Goal: Transaction & Acquisition: Register for event/course

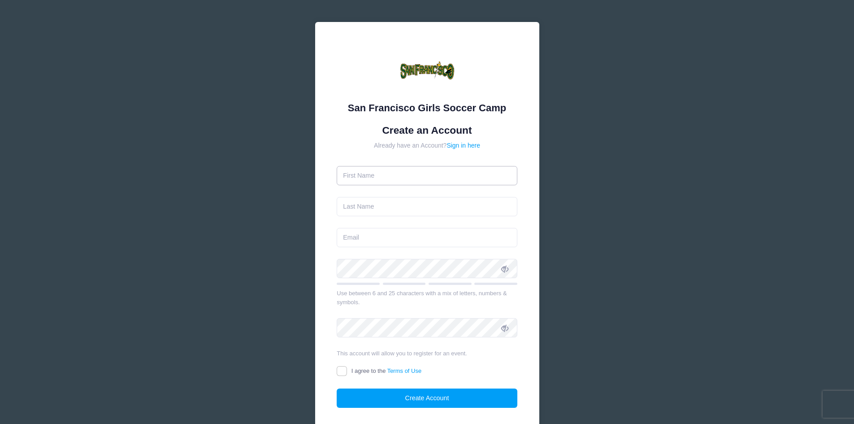
click at [387, 178] on input "text" at bounding box center [427, 175] width 181 height 19
type input "[PERSON_NAME]"
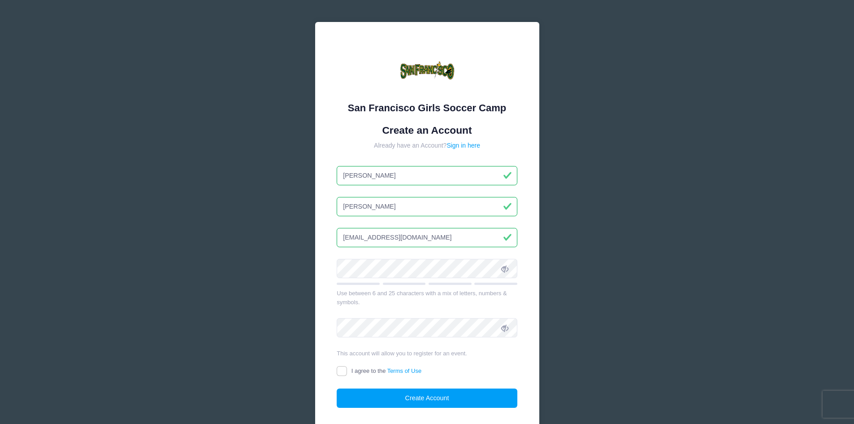
type input "[EMAIL_ADDRESS][DOMAIN_NAME]"
click at [506, 272] on icon at bounding box center [504, 268] width 7 height 7
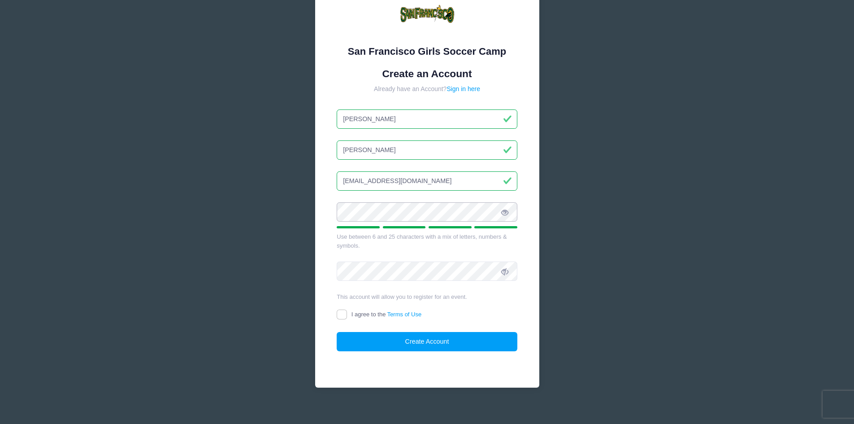
scroll to position [64, 0]
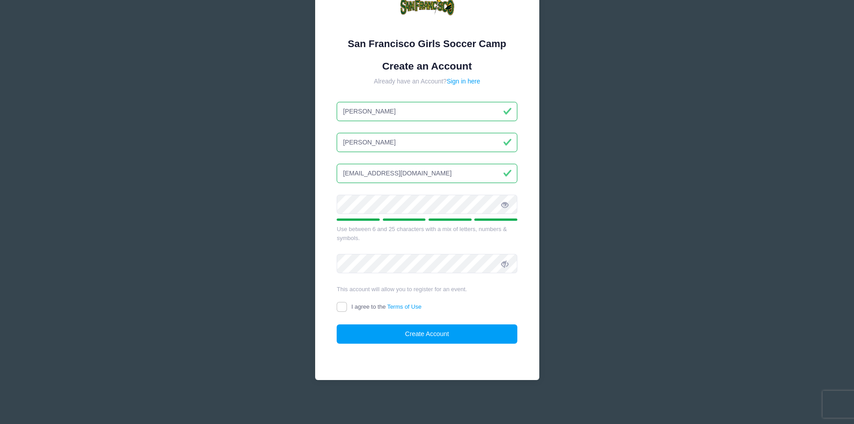
click at [457, 251] on form "Create an Account Already have an Account? Sign in here [PERSON_NAME][GEOGRAPHI…" at bounding box center [427, 202] width 181 height 284
click at [352, 252] on form "Create an Account Already have an Account? Sign in here [PERSON_NAME][GEOGRAPHI…" at bounding box center [427, 202] width 181 height 284
click at [506, 267] on icon at bounding box center [504, 264] width 7 height 7
click at [343, 308] on input "I agree to the Terms of Use" at bounding box center [342, 307] width 10 height 10
checkbox input "true"
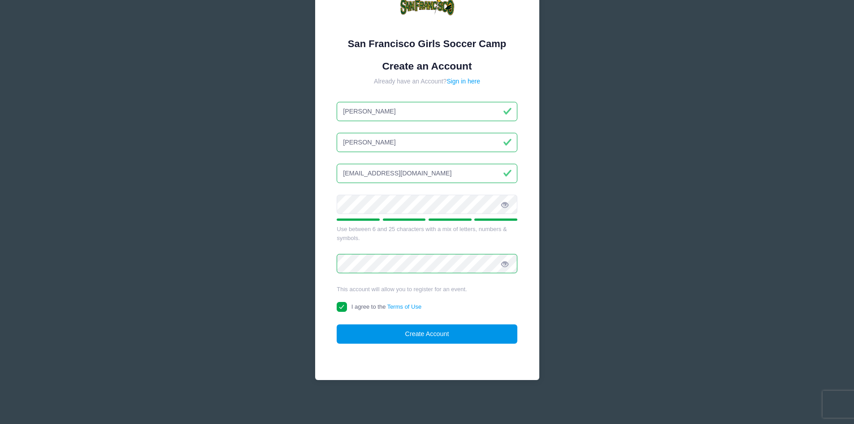
click at [424, 337] on button "Create Account" at bounding box center [427, 333] width 181 height 19
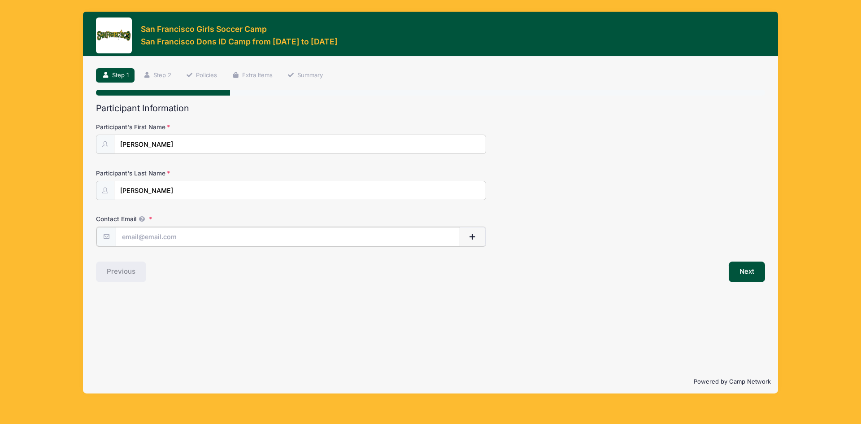
click at [140, 237] on input "Contact Email" at bounding box center [288, 236] width 344 height 19
type input "[EMAIL_ADDRESS][DOMAIN_NAME]"
click at [470, 238] on span "button" at bounding box center [473, 237] width 8 height 6
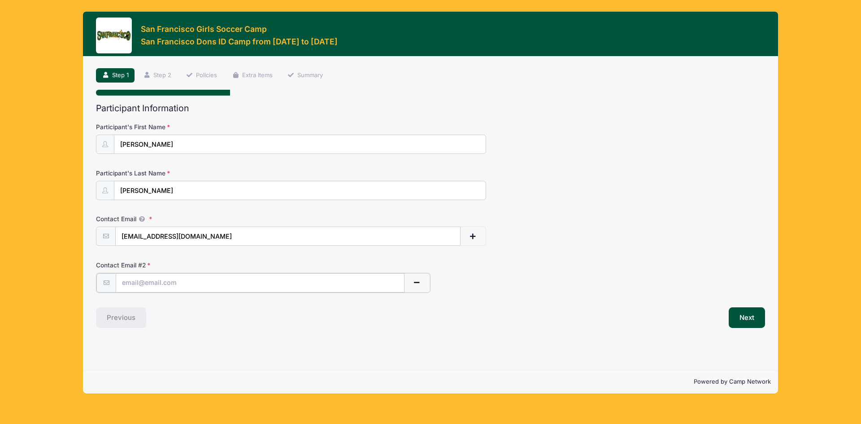
click at [148, 287] on input "text" at bounding box center [260, 282] width 289 height 19
type input "ljm.elev@gmail.com"
click at [747, 318] on button "Next" at bounding box center [747, 316] width 36 height 21
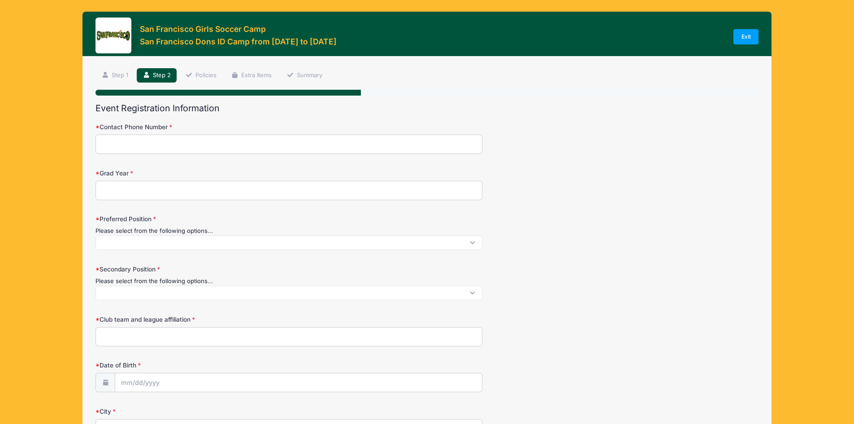
click at [115, 140] on input "Contact Phone Number" at bounding box center [289, 144] width 387 height 19
type input "2066618412"
click at [148, 185] on input "Grad Year" at bounding box center [289, 190] width 387 height 19
type input "2027"
click at [118, 245] on span at bounding box center [289, 242] width 387 height 14
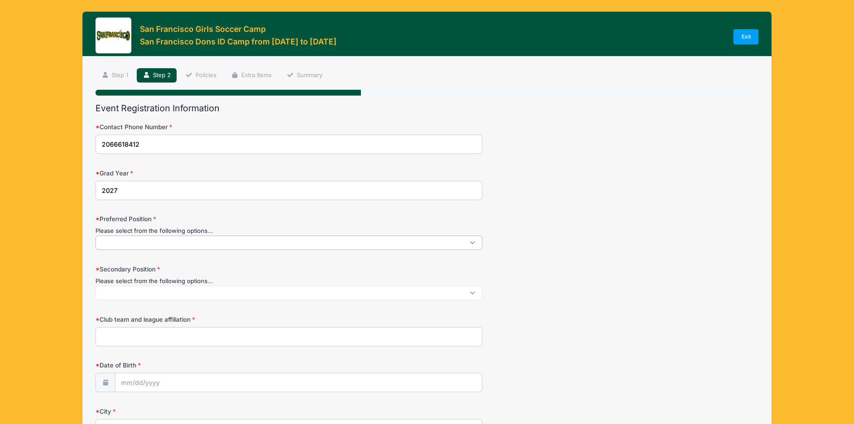
scroll to position [1, 0]
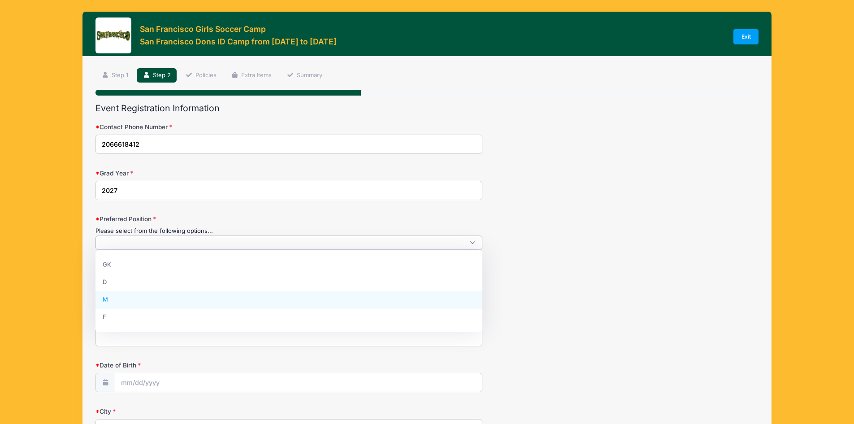
select select "M"
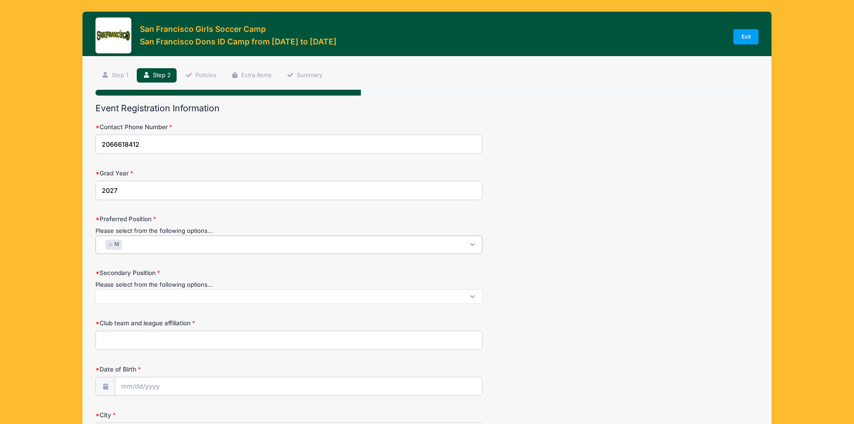
scroll to position [16, 0]
click at [186, 296] on span at bounding box center [289, 296] width 387 height 14
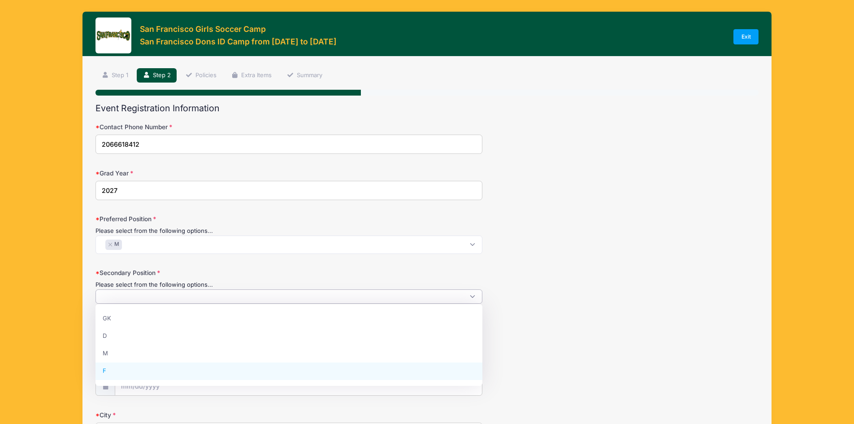
select select "F"
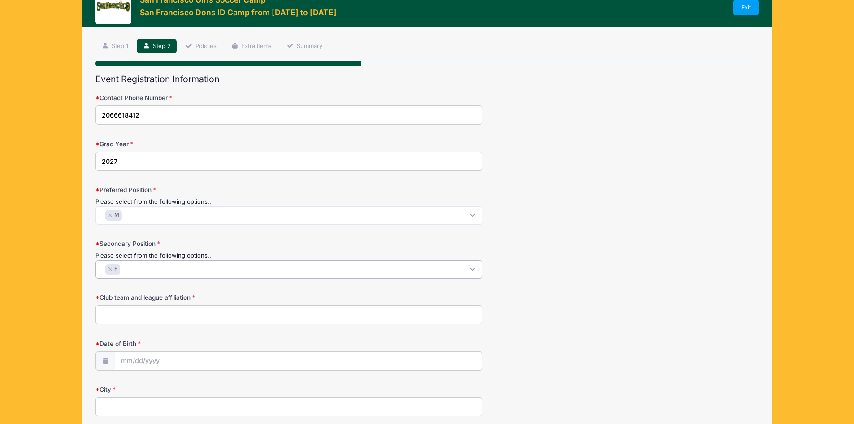
scroll to position [90, 0]
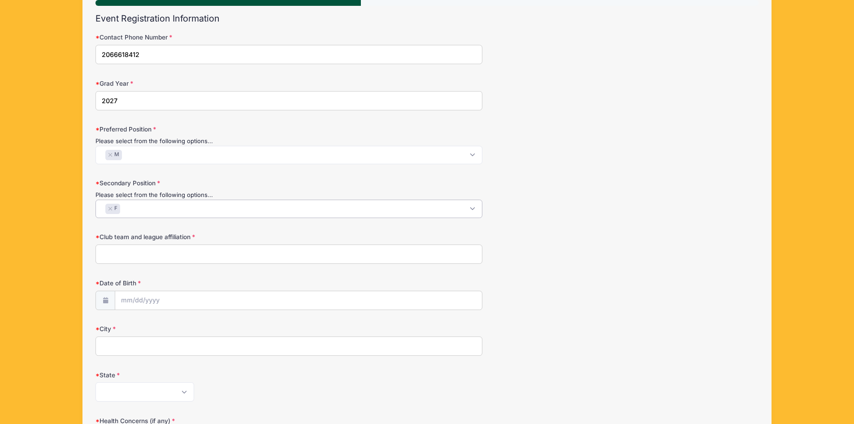
click at [163, 252] on input "Club team and league affiliation" at bounding box center [289, 253] width 387 height 19
type input "Eastside FC ECNL-RL"
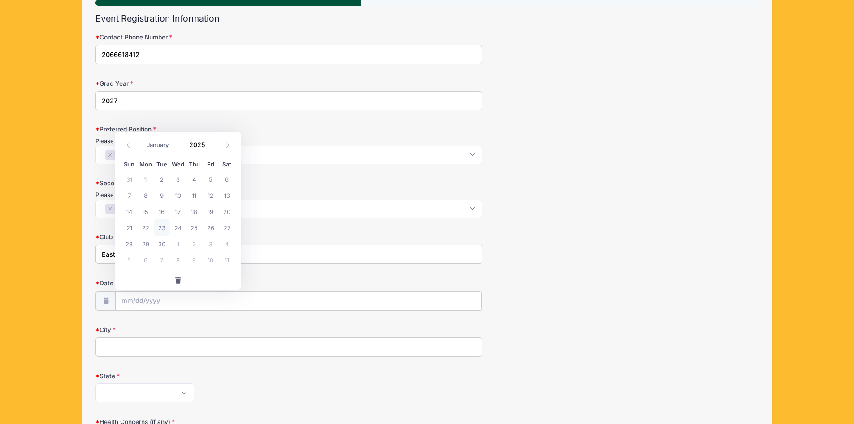
click at [174, 300] on input "Date of Birth" at bounding box center [298, 300] width 367 height 19
click at [209, 147] on span at bounding box center [211, 148] width 6 height 7
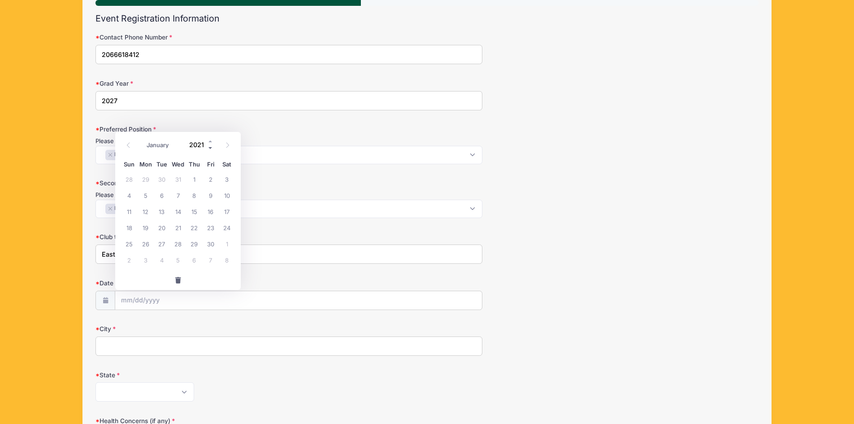
click at [209, 147] on span at bounding box center [211, 148] width 6 height 7
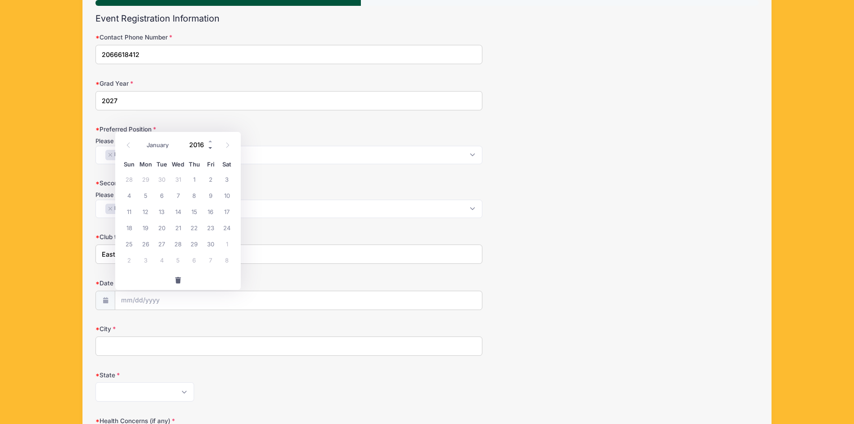
click at [209, 147] on span at bounding box center [211, 148] width 6 height 7
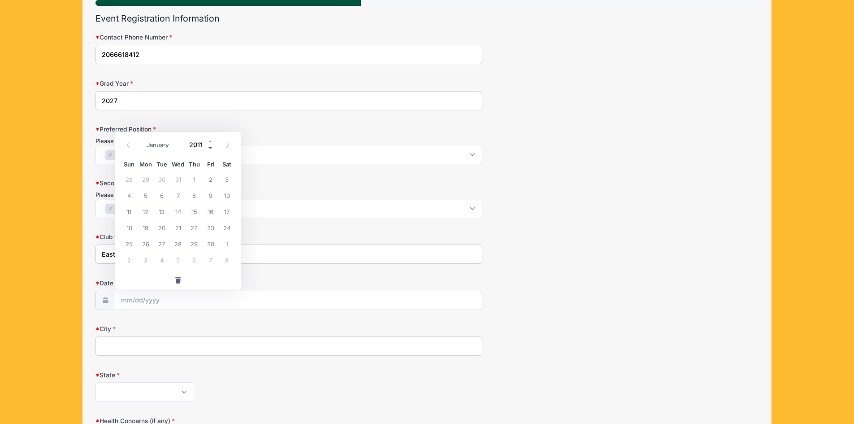
click at [209, 147] on span at bounding box center [211, 148] width 6 height 7
type input "2008"
click at [132, 147] on span at bounding box center [128, 145] width 15 height 15
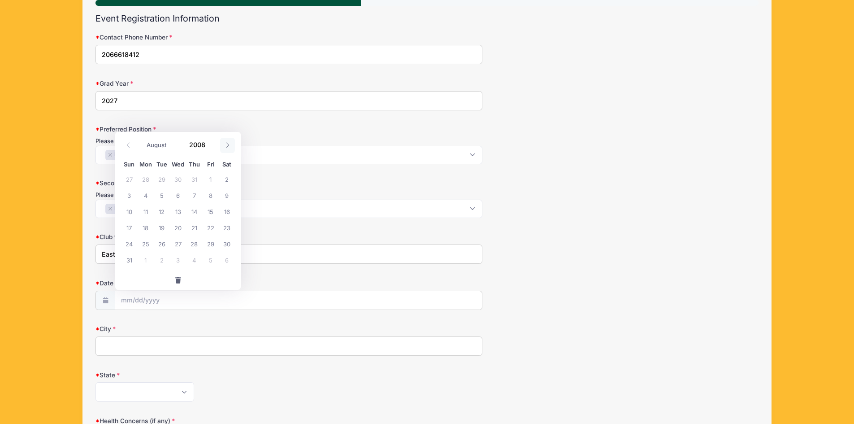
click at [232, 144] on span at bounding box center [227, 145] width 15 height 15
select select "10"
click at [132, 257] on span "30" at bounding box center [129, 260] width 16 height 16
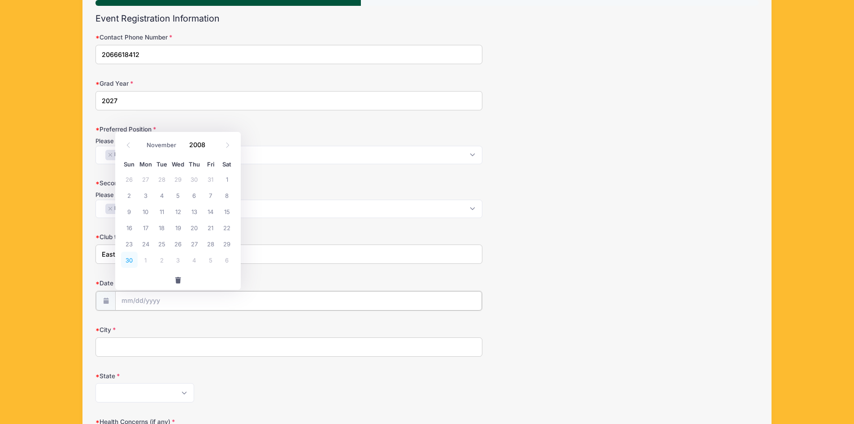
type input "11/30/2008"
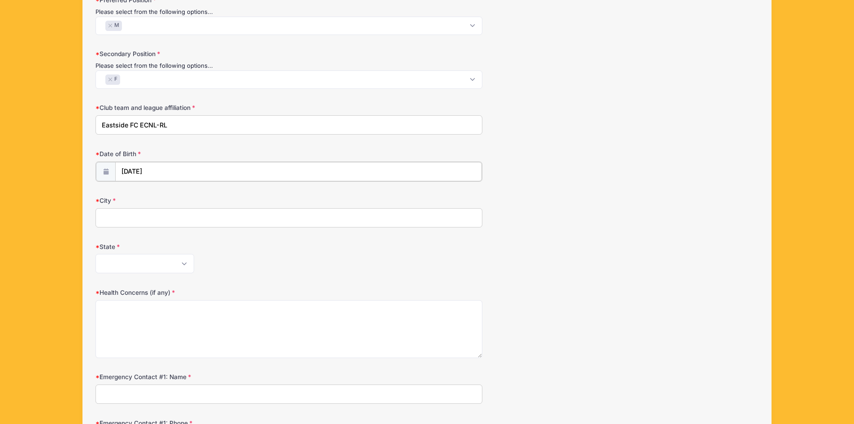
scroll to position [224, 0]
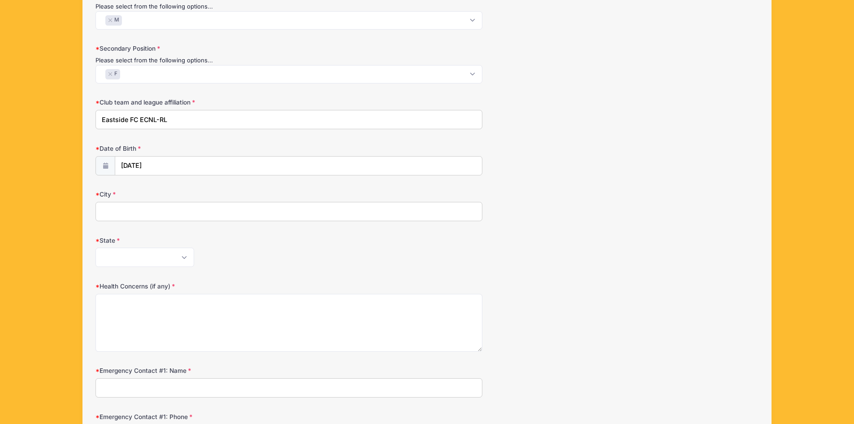
click at [148, 213] on input "City" at bounding box center [289, 211] width 387 height 19
type input "Seattle"
select select "WA"
click at [128, 304] on textarea "Health Concerns (if any)" at bounding box center [289, 323] width 387 height 58
type textarea "None"
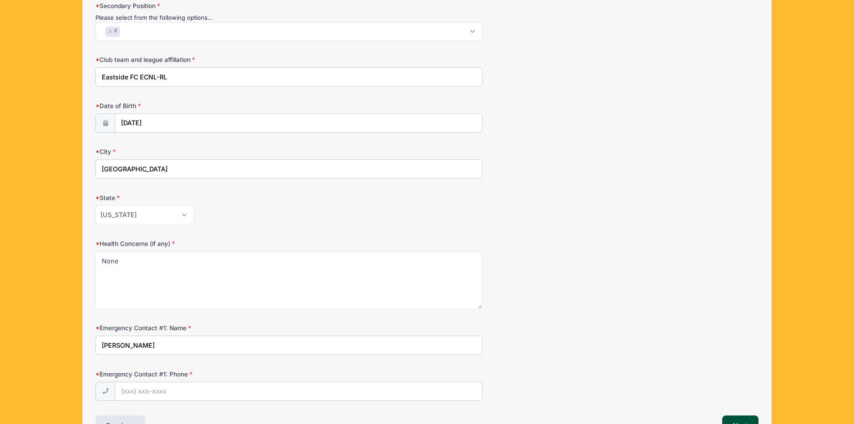
scroll to position [326, 0]
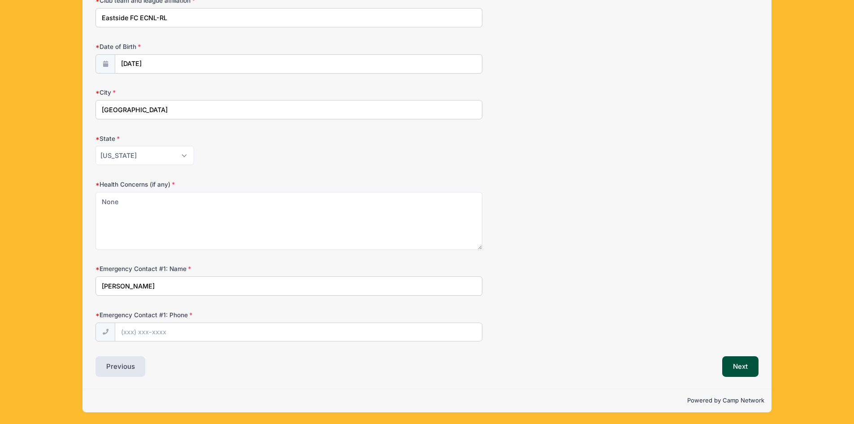
type input "Alisa Minnig"
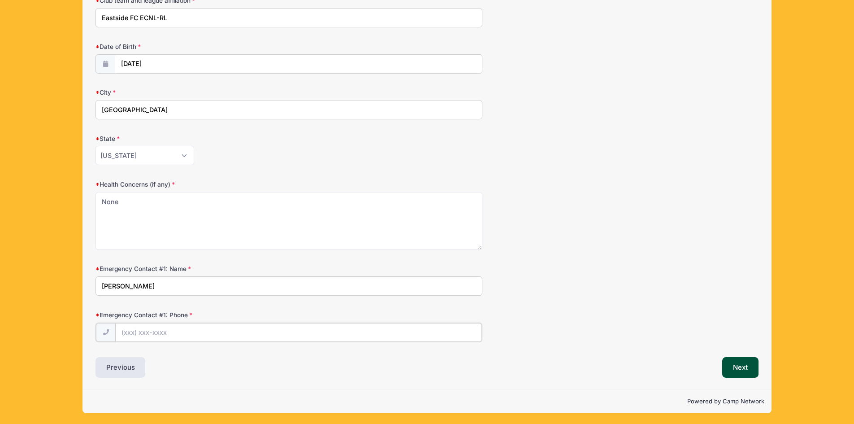
click at [144, 334] on input "Emergency Contact #1: Phone" at bounding box center [298, 332] width 367 height 19
type input "(206) 310-3795"
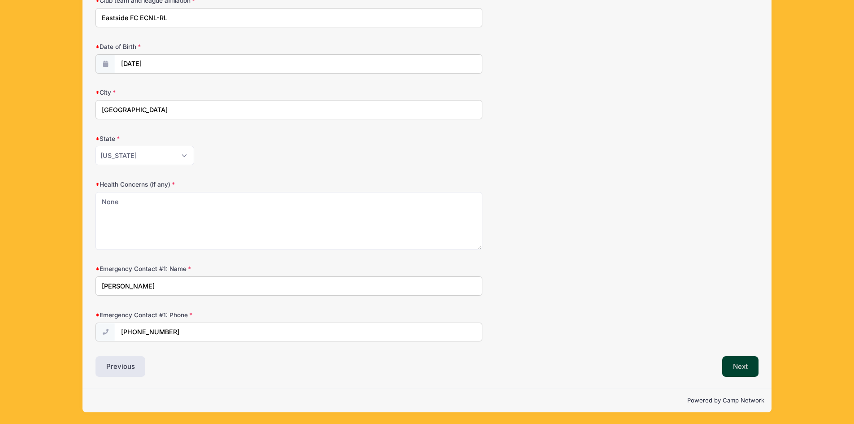
click at [736, 365] on button "Next" at bounding box center [740, 366] width 36 height 21
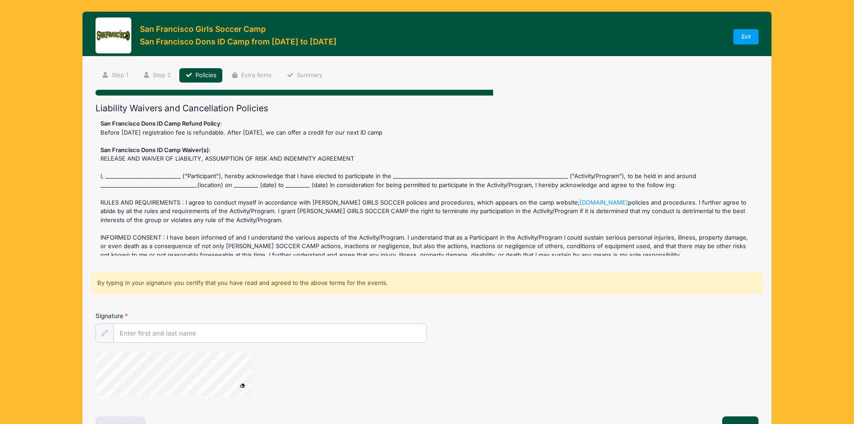
scroll to position [0, 0]
click at [131, 176] on div "San Francisco Dons ID Camp Refund Policy : Before July 12 2025 registration fee…" at bounding box center [427, 188] width 662 height 135
click at [136, 172] on div "San Francisco Dons ID Camp Refund Policy : Before July 12 2025 registration fee…" at bounding box center [427, 188] width 662 height 135
click at [130, 175] on div "San Francisco Dons ID Camp Refund Policy : Before July 12 2025 registration fee…" at bounding box center [427, 188] width 662 height 135
click at [404, 172] on div "San Francisco Dons ID Camp Refund Policy : Before July 12 2025 registration fee…" at bounding box center [427, 188] width 662 height 135
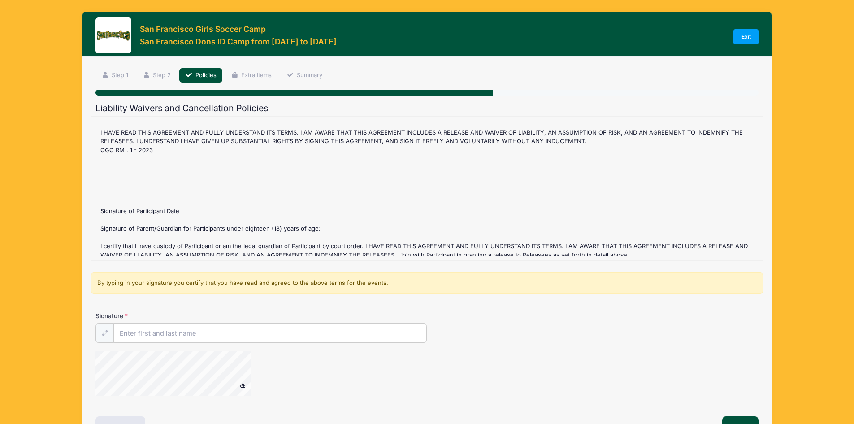
scroll to position [364, 0]
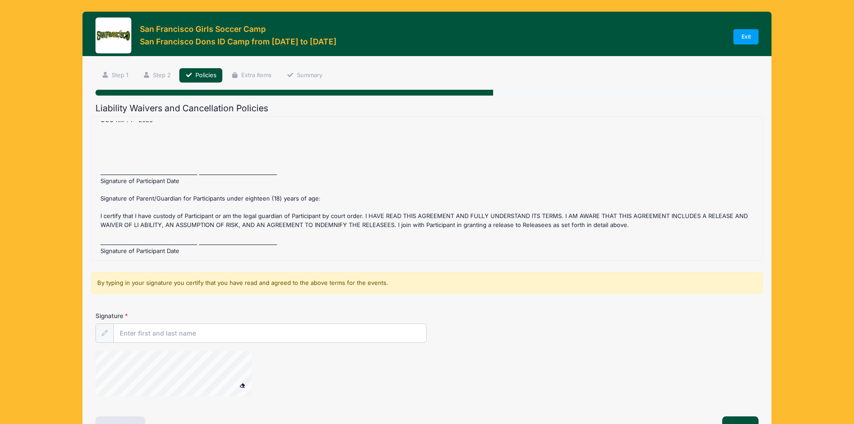
click at [157, 164] on div "San Francisco Dons ID Camp Refund Policy : Before July 12 2025 registration fee…" at bounding box center [427, 188] width 662 height 135
click at [157, 339] on input "Signature" at bounding box center [270, 333] width 313 height 19
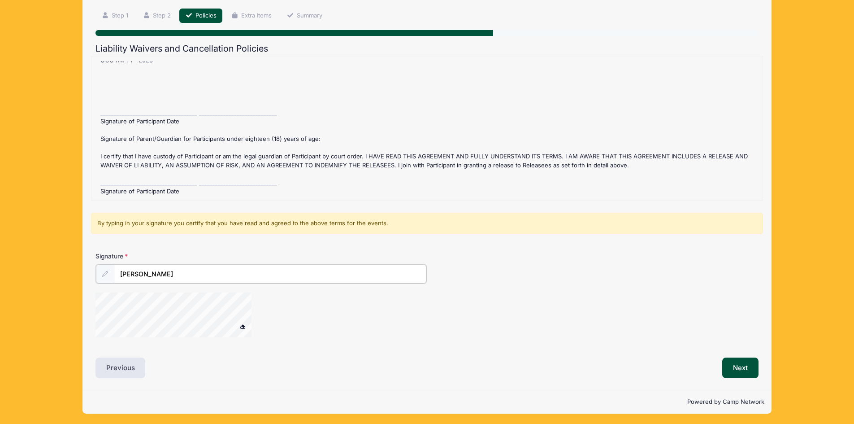
scroll to position [61, 0]
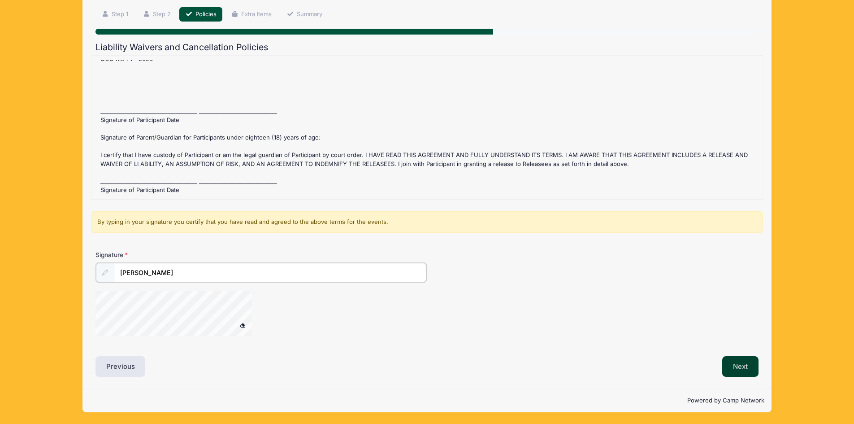
type input "Lucy Minnig"
click at [746, 365] on button "Next" at bounding box center [740, 366] width 36 height 21
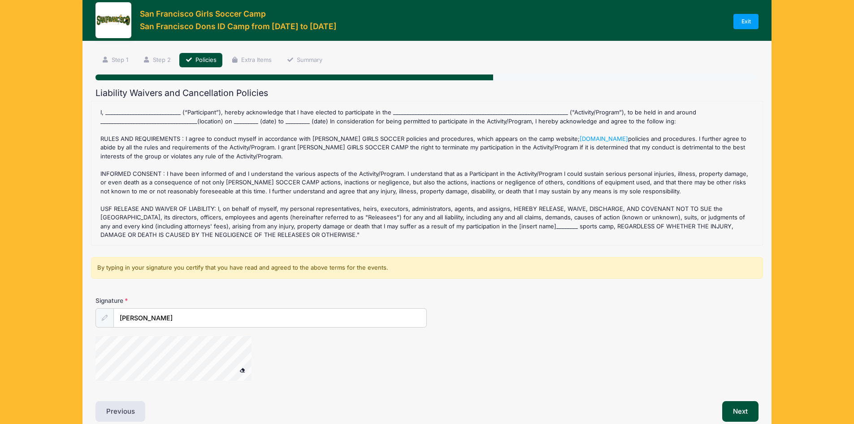
scroll to position [0, 0]
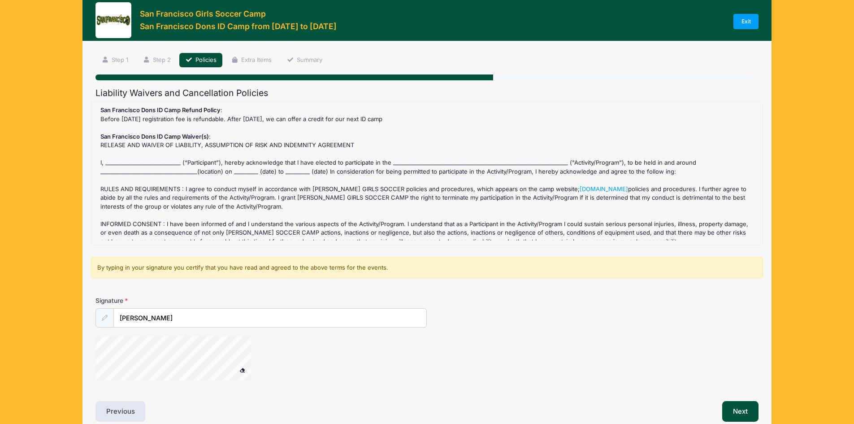
click at [132, 157] on div "San Francisco Dons ID Camp Refund Policy : Before July 12 2025 registration fee…" at bounding box center [427, 173] width 662 height 135
click at [152, 165] on div "San Francisco Dons ID Camp Refund Policy : Before July 12 2025 registration fee…" at bounding box center [427, 173] width 662 height 135
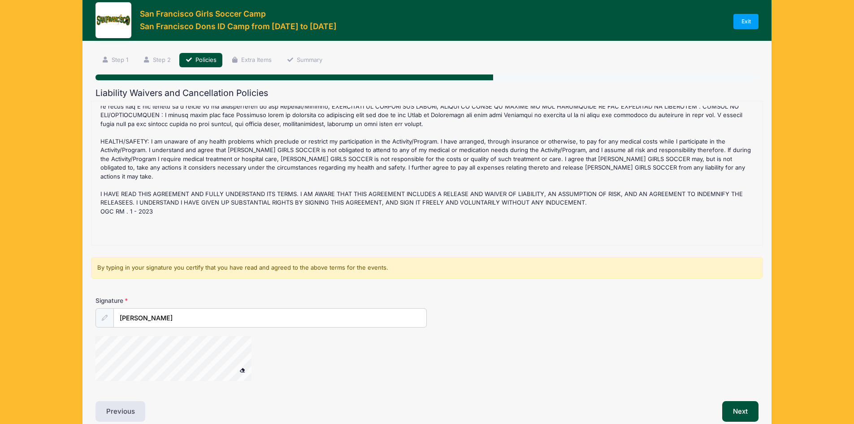
scroll to position [359, 0]
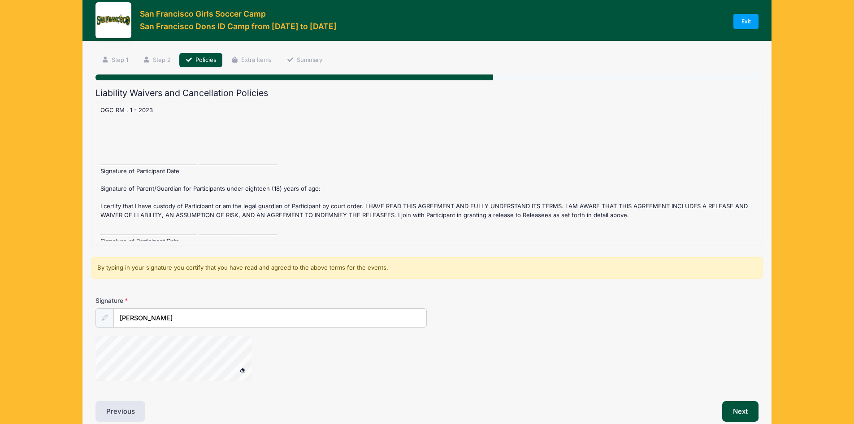
click at [189, 159] on div "San Francisco Dons ID Camp Refund Policy : Before July 12 2025 registration fee…" at bounding box center [427, 173] width 662 height 135
click at [128, 162] on div "San Francisco Dons ID Camp Refund Policy : Before July 12 2025 registration fee…" at bounding box center [427, 173] width 662 height 135
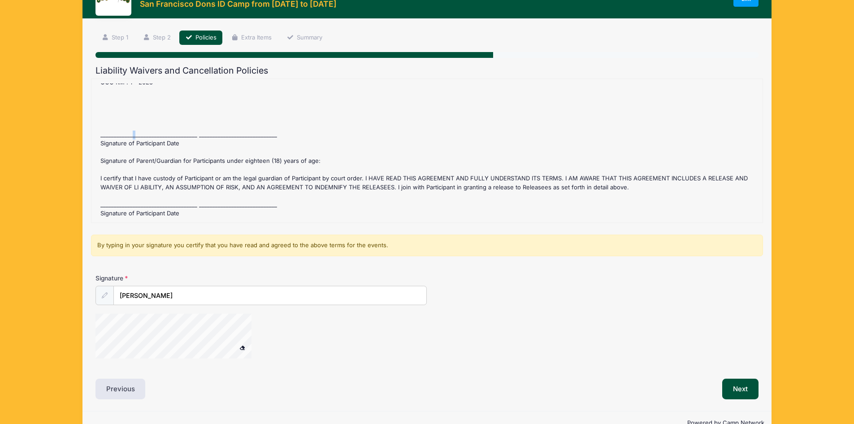
scroll to position [60, 0]
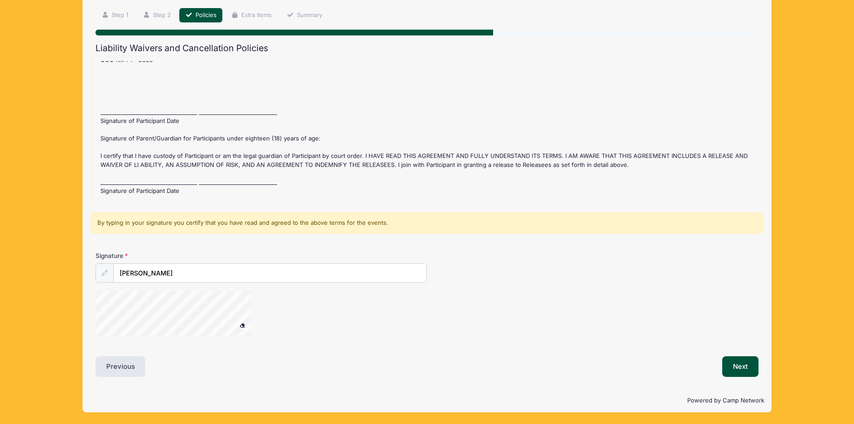
click at [143, 174] on div "San Francisco Dons ID Camp Refund Policy : Before July 12 2025 registration fee…" at bounding box center [427, 128] width 662 height 135
click at [113, 178] on div "San Francisco Dons ID Camp Refund Policy : Before July 12 2025 registration fee…" at bounding box center [427, 128] width 662 height 135
click at [114, 176] on div "San Francisco Dons ID Camp Refund Policy : Before July 12 2025 registration fee…" at bounding box center [427, 128] width 662 height 135
click at [116, 105] on div "San Francisco Dons ID Camp Refund Policy : Before July 12 2025 registration fee…" at bounding box center [427, 128] width 662 height 135
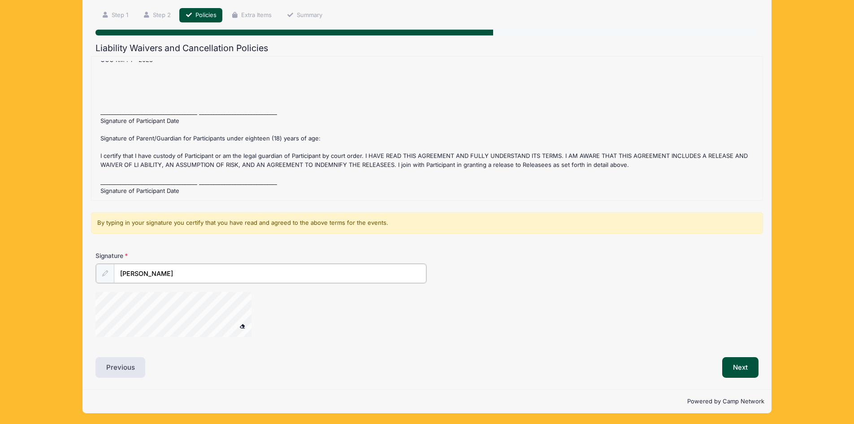
click at [184, 269] on input "Lucy Minnig" at bounding box center [270, 273] width 313 height 19
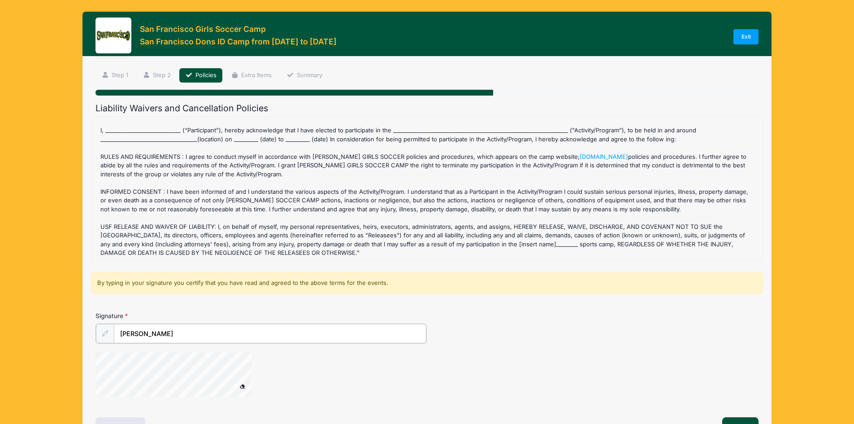
scroll to position [0, 0]
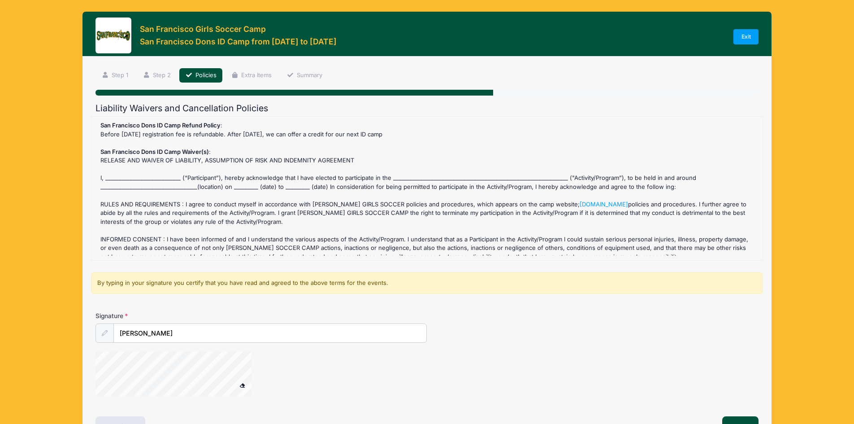
click at [144, 176] on div "San Francisco Dons ID Camp Refund Policy : Before July 12 2025 registration fee…" at bounding box center [427, 188] width 662 height 135
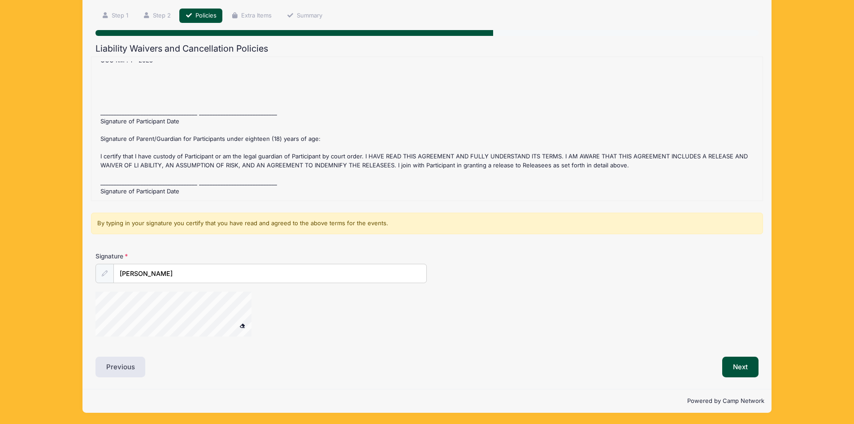
scroll to position [60, 0]
click at [735, 362] on button "Next" at bounding box center [740, 366] width 36 height 21
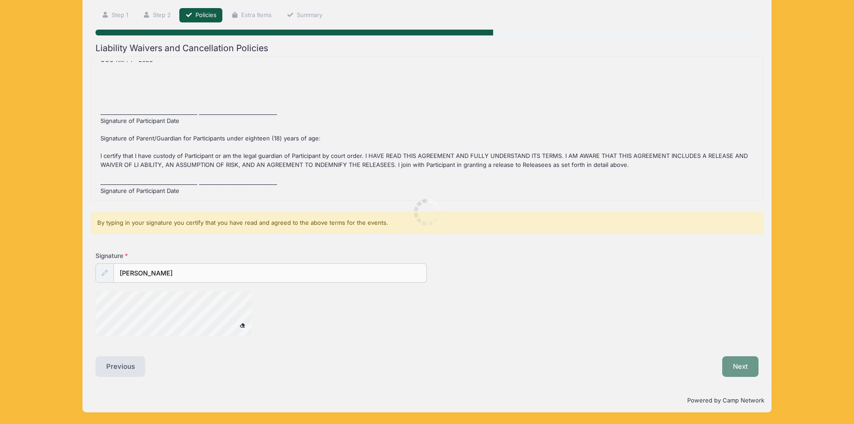
scroll to position [0, 0]
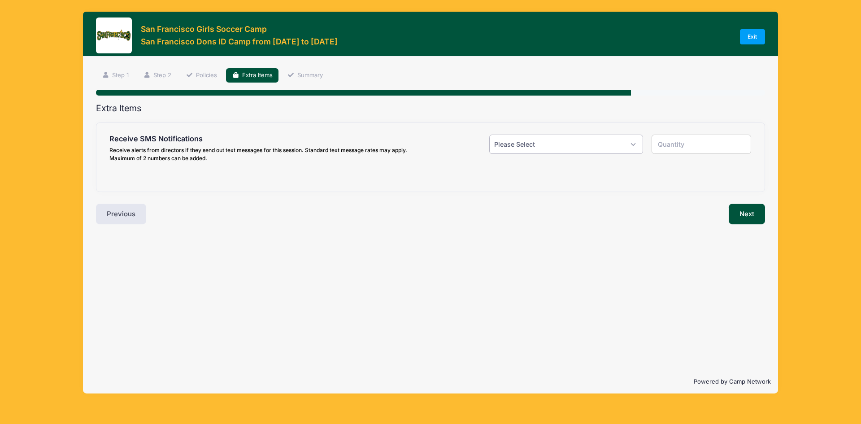
click at [535, 147] on select "Please Select Yes ($0.00) No" at bounding box center [566, 144] width 154 height 19
select select "1"
click at [489, 135] on select "Please Select Yes ($0.00) No" at bounding box center [566, 144] width 154 height 19
type input "1"
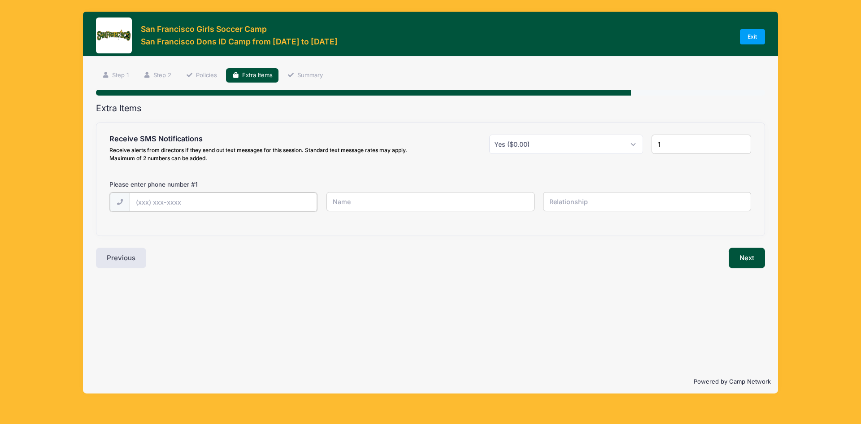
click at [176, 201] on input "text" at bounding box center [224, 201] width 188 height 19
type input "(206) 661-8412"
click at [417, 204] on input "text" at bounding box center [430, 201] width 208 height 19
type input "Lucy Minnig"
click at [557, 199] on input "text" at bounding box center [647, 201] width 208 height 19
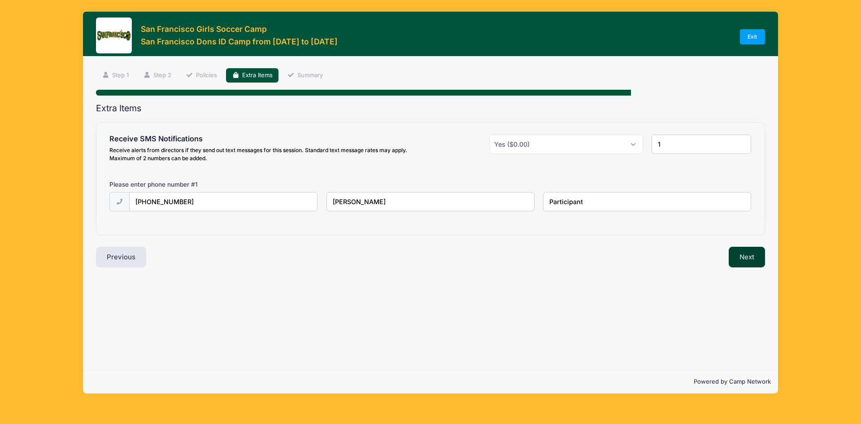
type input "Participant"
click at [749, 257] on button "Next" at bounding box center [747, 257] width 36 height 21
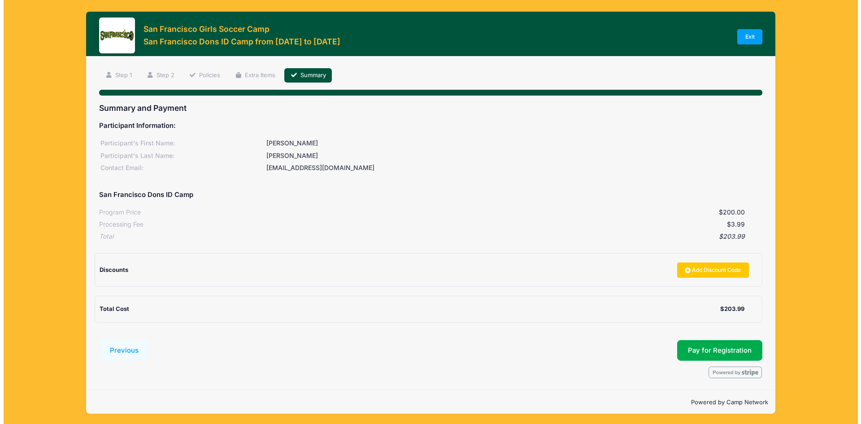
scroll to position [1, 0]
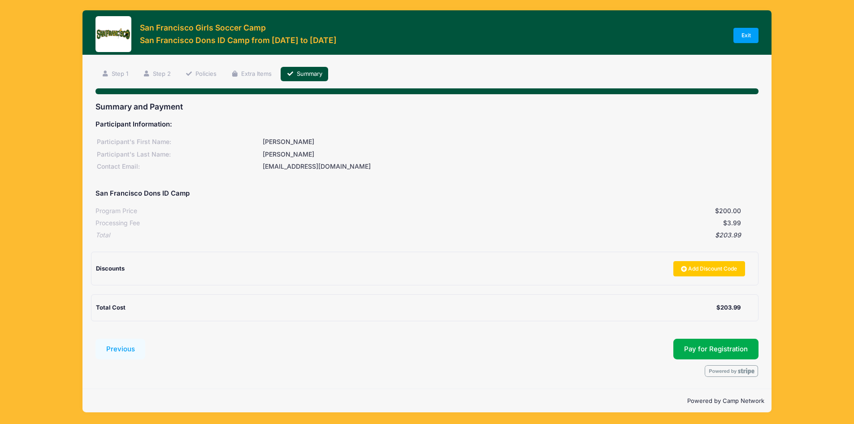
click at [279, 167] on div "[EMAIL_ADDRESS][DOMAIN_NAME]" at bounding box center [509, 166] width 497 height 9
click at [718, 356] on button "Pay for Registration" at bounding box center [716, 349] width 85 height 21
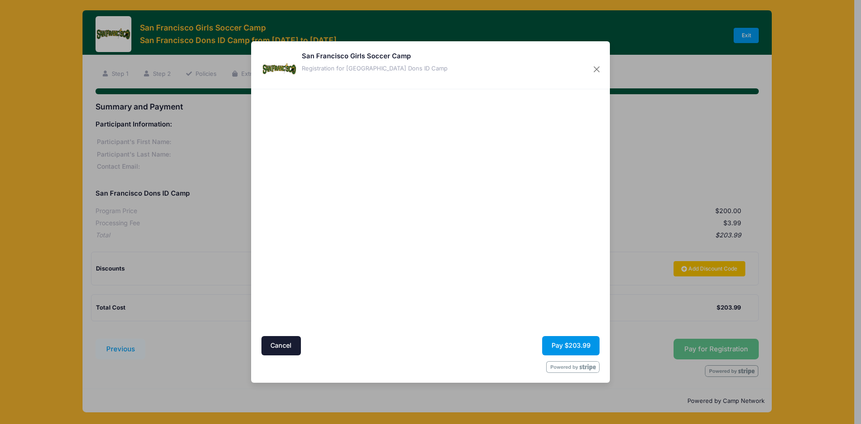
click at [572, 341] on button "Pay $203.99" at bounding box center [570, 345] width 57 height 19
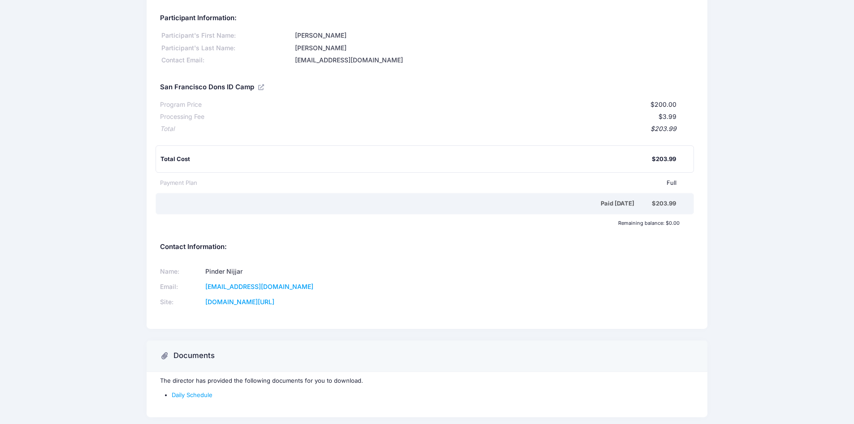
scroll to position [72, 0]
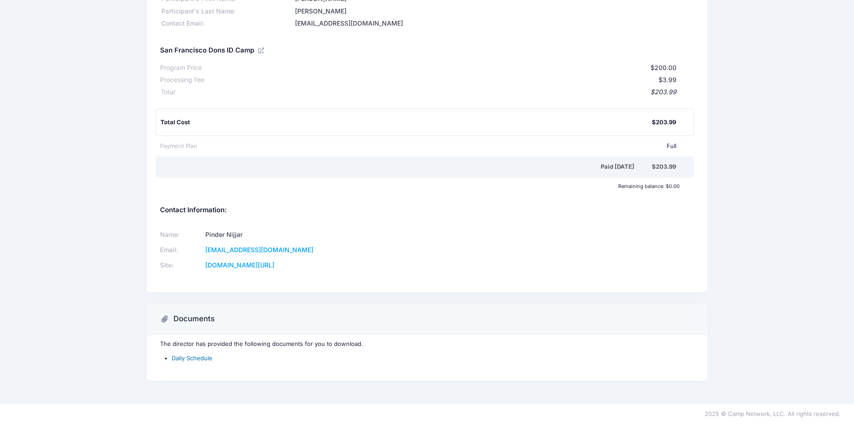
click at [201, 358] on link "Daily Schedule" at bounding box center [192, 357] width 41 height 7
